Goal: Task Accomplishment & Management: Manage account settings

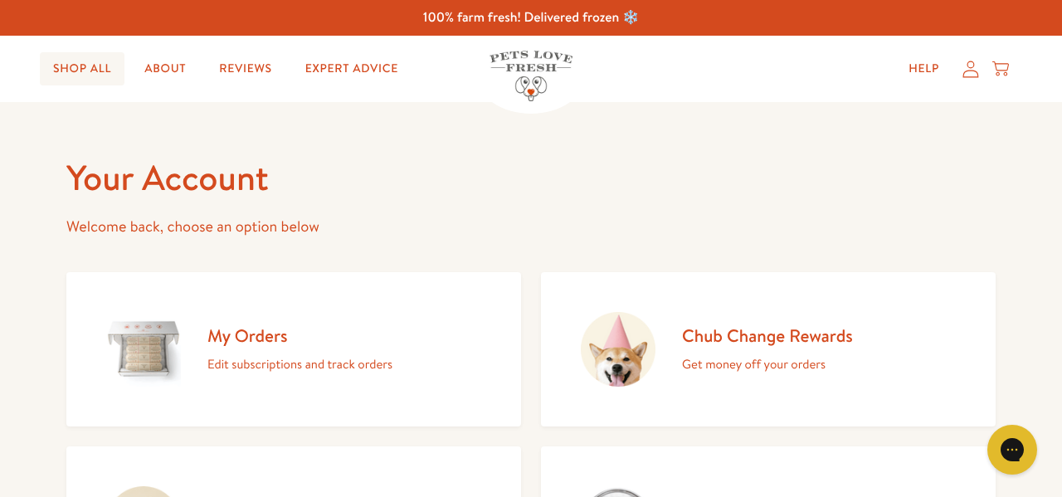
click at [52, 85] on link "Shop All" at bounding box center [82, 68] width 85 height 33
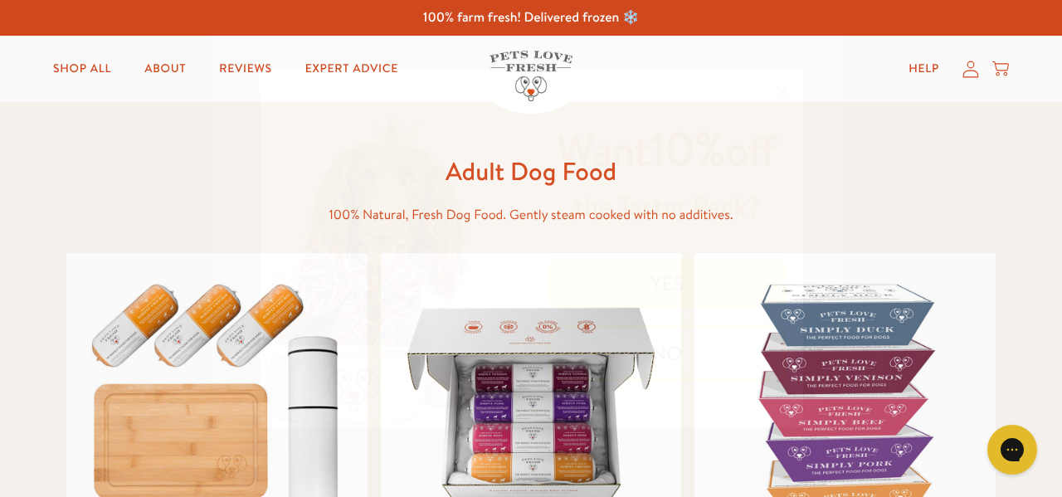
click at [964, 82] on div "Close dialog Want 10% off the Taster Pack? YES NO Submit" at bounding box center [531, 248] width 1062 height 497
click at [963, 75] on icon at bounding box center [971, 69] width 17 height 17
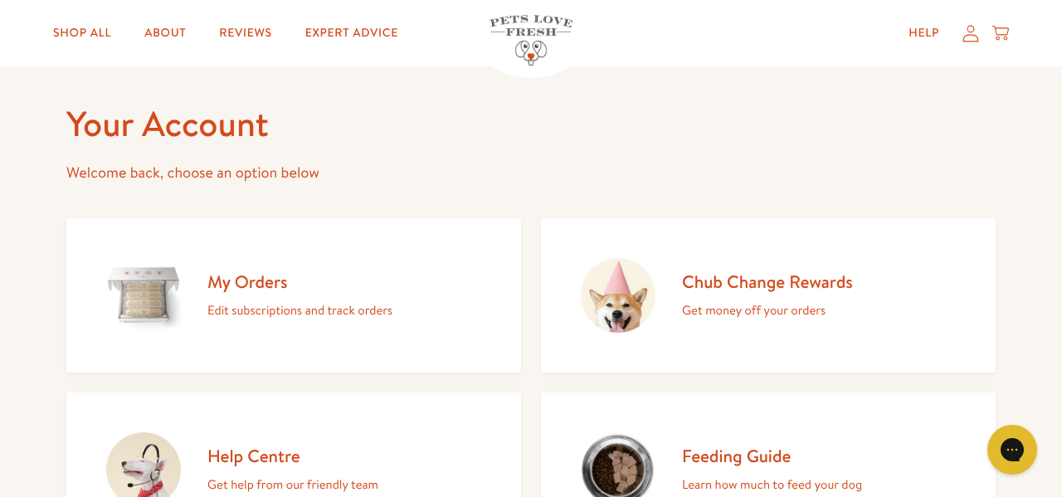
click at [255, 293] on h2 "My Orders" at bounding box center [299, 282] width 185 height 22
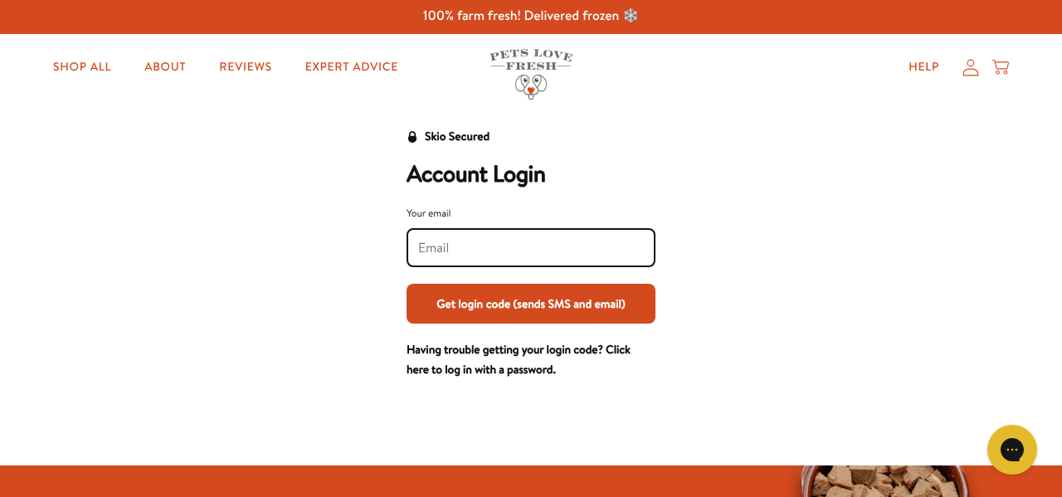
scroll to position [2, 0]
click at [481, 248] on input "Your email" at bounding box center [531, 248] width 226 height 18
type input "[EMAIL_ADDRESS][DOMAIN_NAME]"
click at [539, 306] on button "Get login code (sends SMS and email)" at bounding box center [531, 304] width 249 height 40
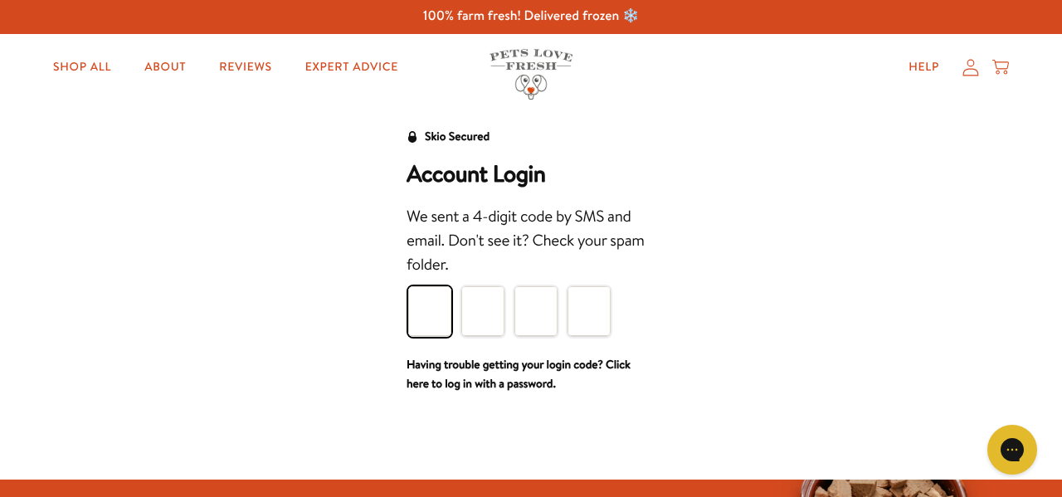
type input "9"
type input "0"
type input "2"
type input "4"
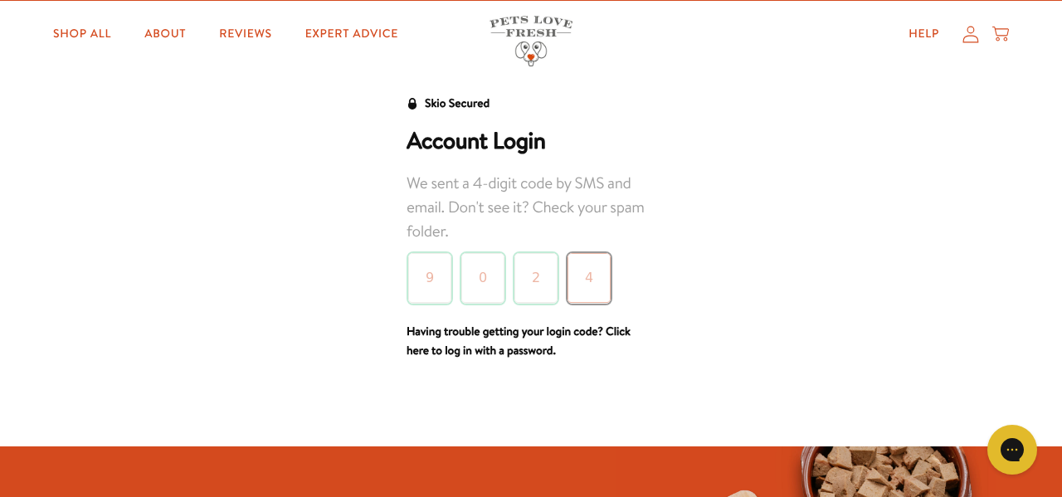
scroll to position [36, 0]
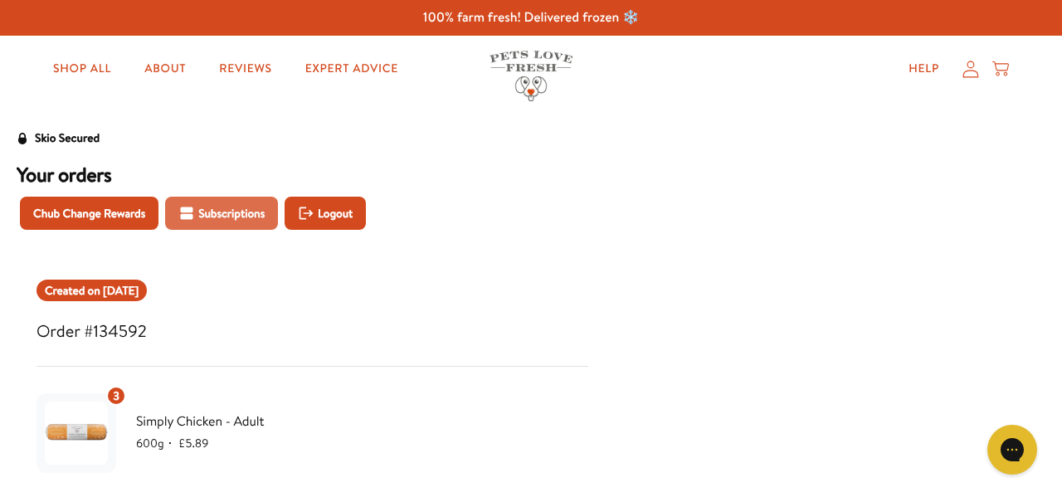
click at [227, 212] on span "Subscriptions" at bounding box center [231, 213] width 66 height 18
